Goal: Task Accomplishment & Management: Manage account settings

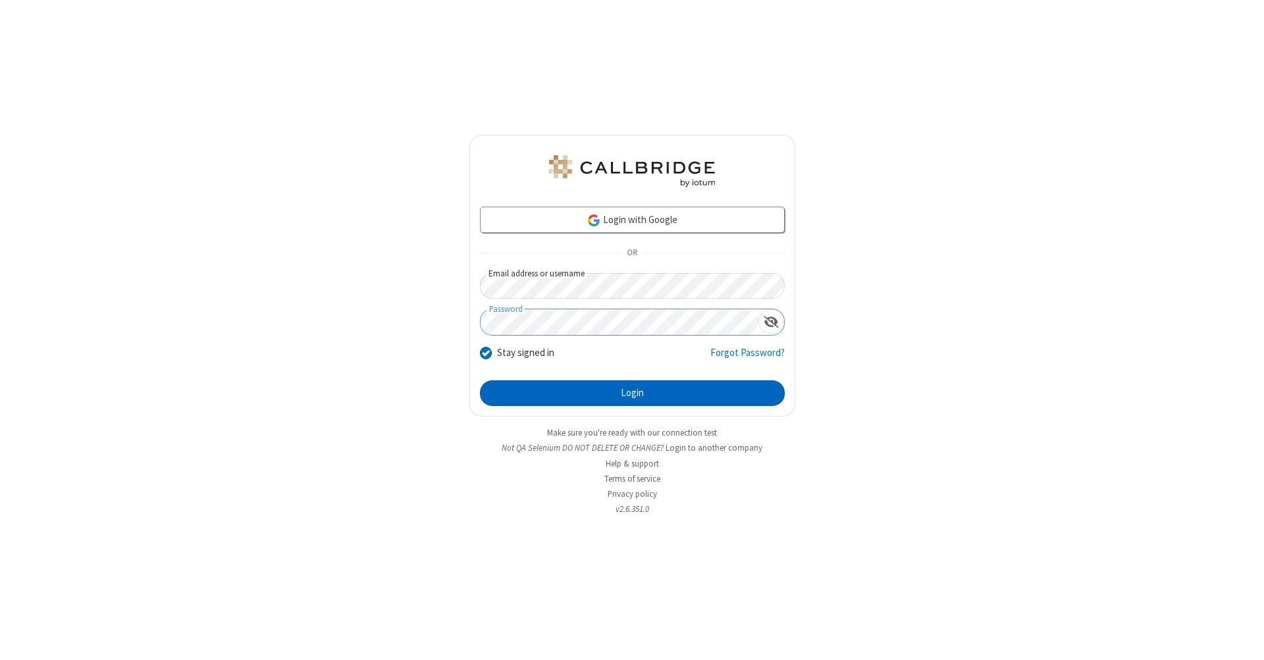
click at [632, 394] on button "Login" at bounding box center [632, 394] width 305 height 26
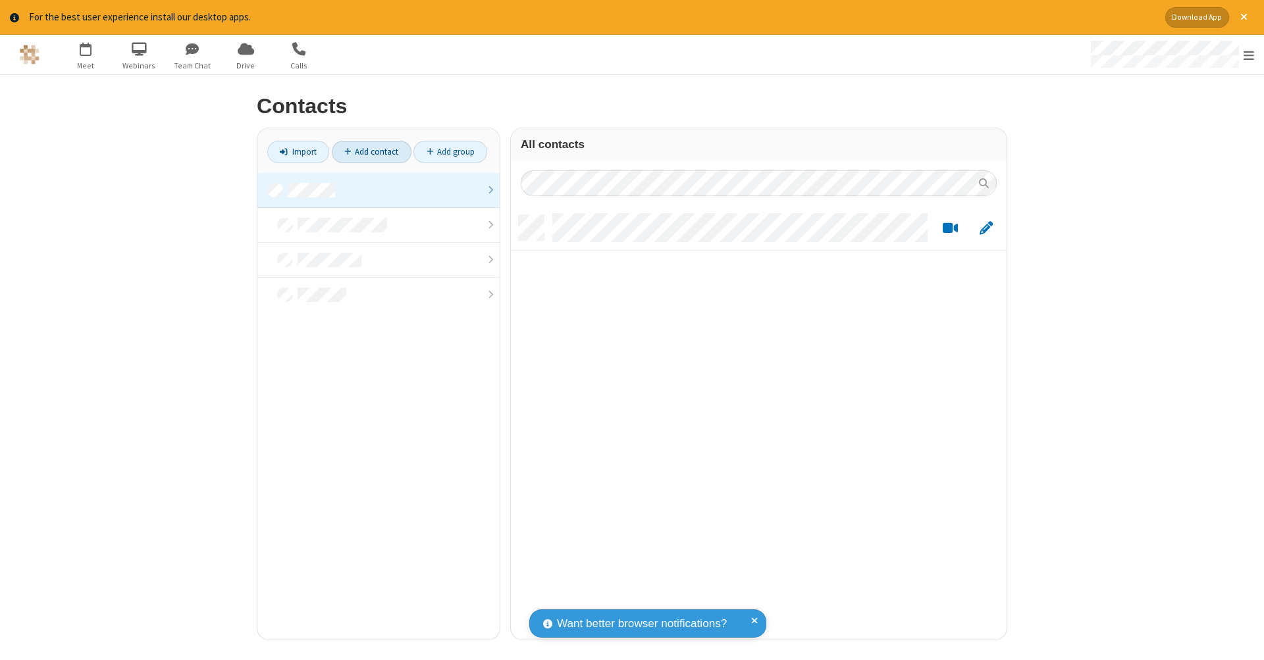
scroll to position [425, 486]
click at [371, 151] on link "Add contact" at bounding box center [372, 152] width 80 height 22
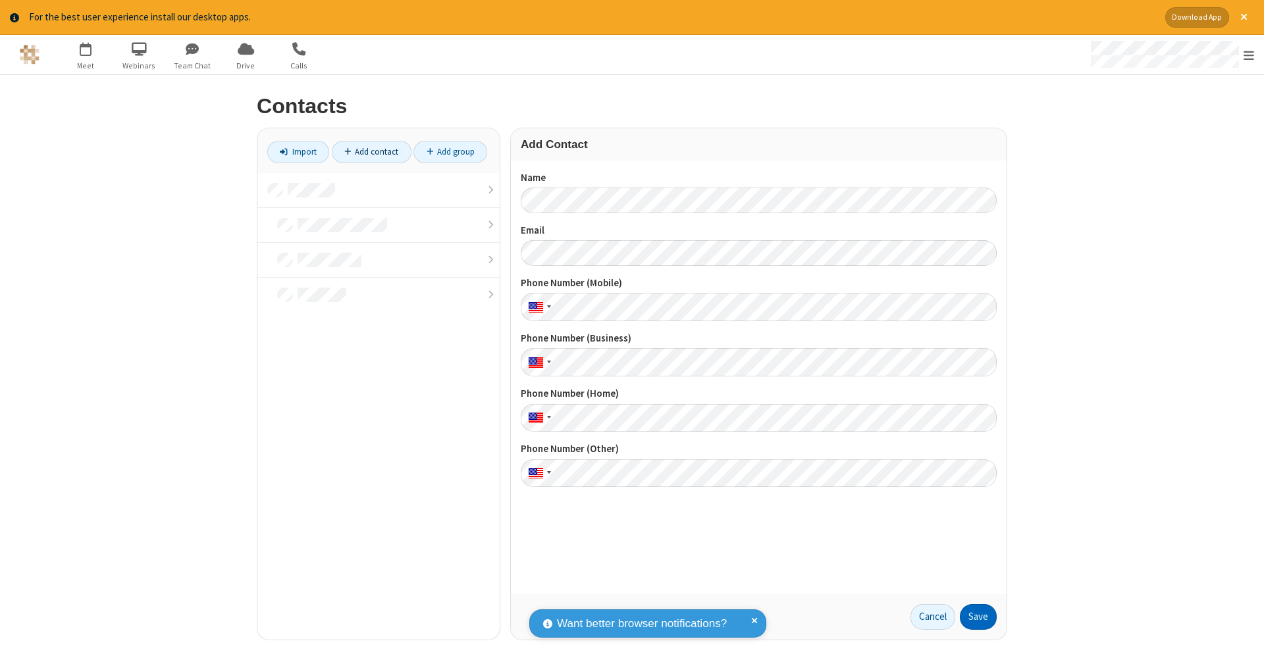
click at [978, 617] on button "Save" at bounding box center [978, 617] width 37 height 26
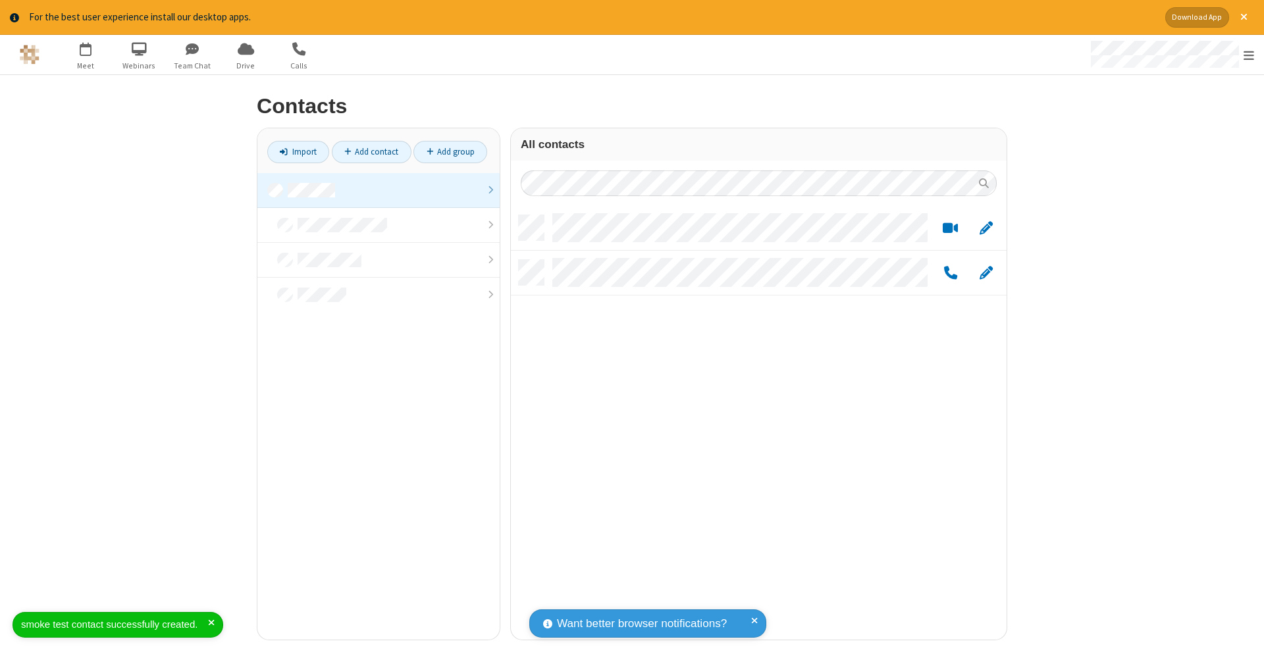
scroll to position [425, 486]
click at [371, 151] on link "Add contact" at bounding box center [372, 152] width 80 height 22
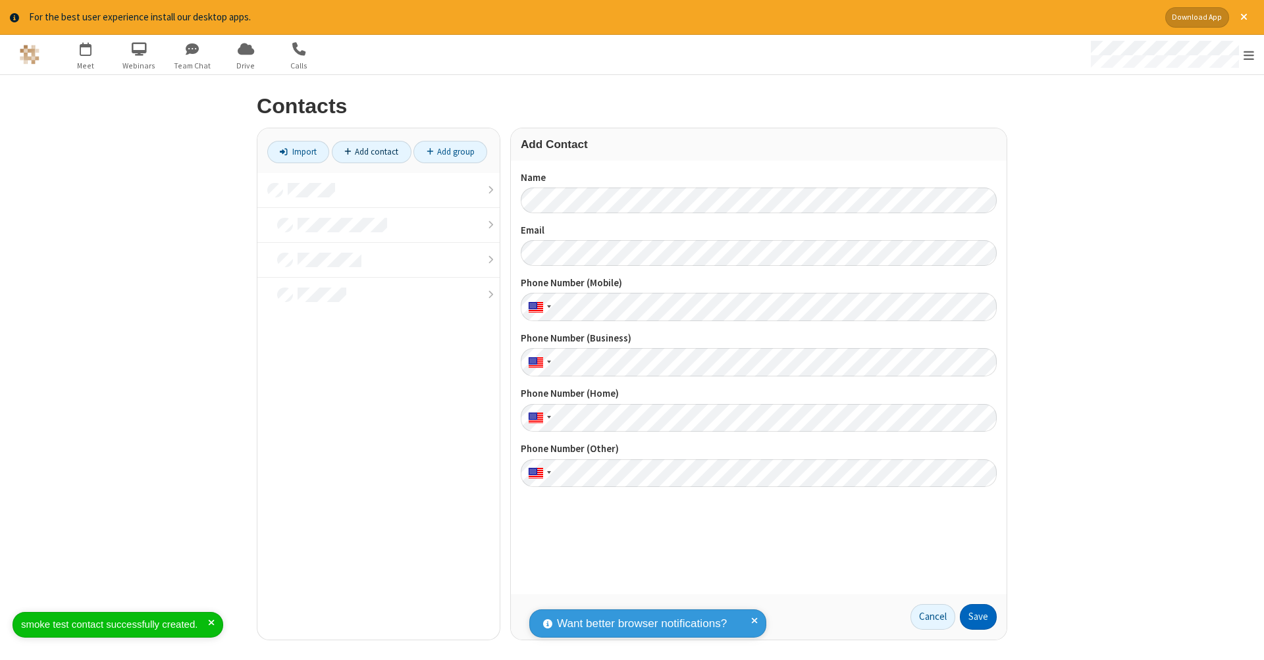
click at [978, 617] on button "Save" at bounding box center [978, 617] width 37 height 26
